Goal: Transaction & Acquisition: Book appointment/travel/reservation

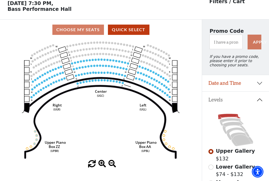
scroll to position [25, 0]
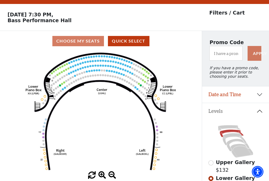
scroll to position [25, 0]
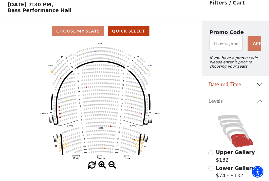
scroll to position [25, 0]
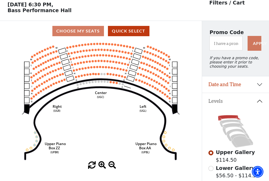
scroll to position [25, 0]
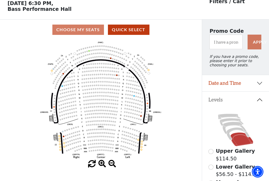
scroll to position [25, 0]
